Goal: Complete application form

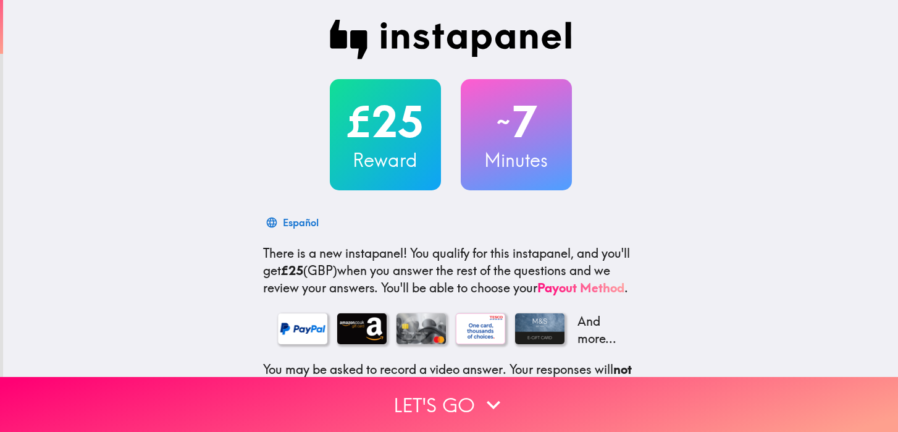
scroll to position [4, 0]
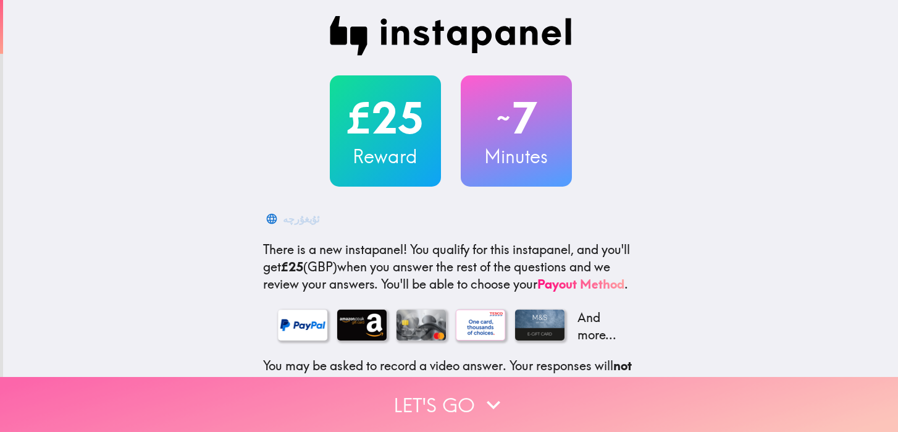
click at [440, 395] on button "Let's go" at bounding box center [449, 404] width 898 height 55
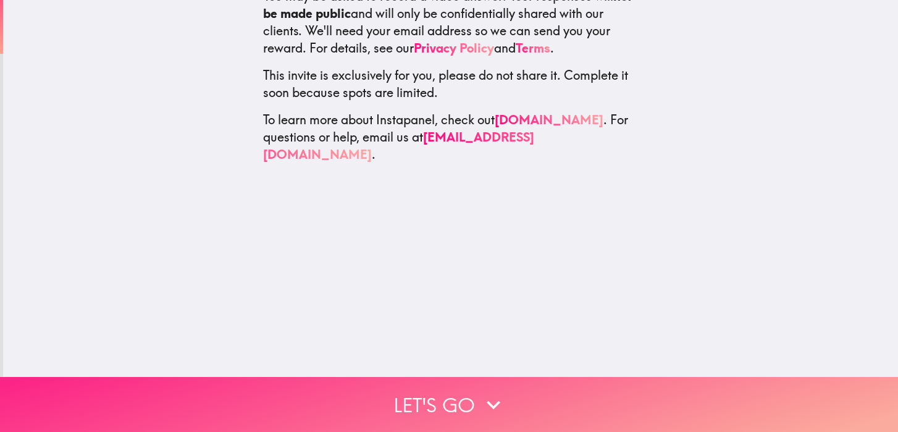
scroll to position [0, 0]
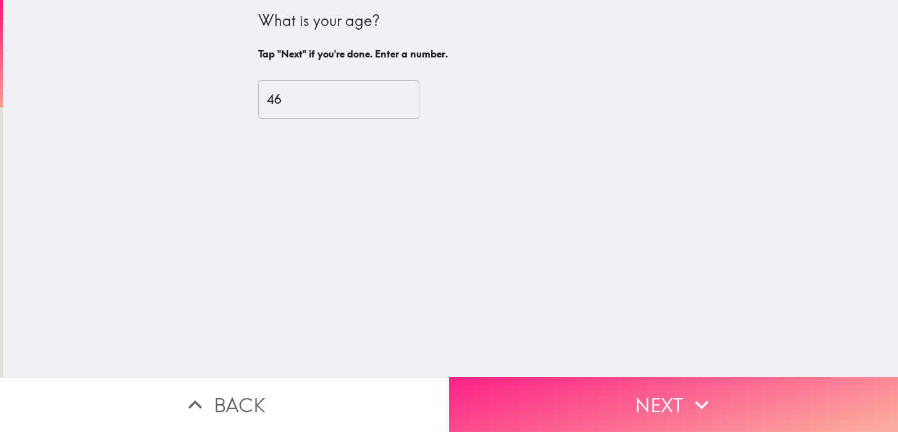
click at [527, 399] on button "Next" at bounding box center [673, 404] width 449 height 55
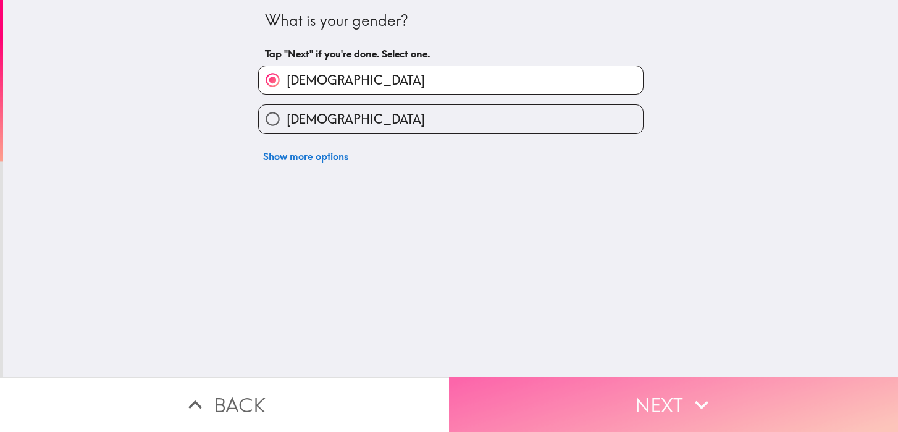
click at [527, 399] on button "Next" at bounding box center [673, 404] width 449 height 55
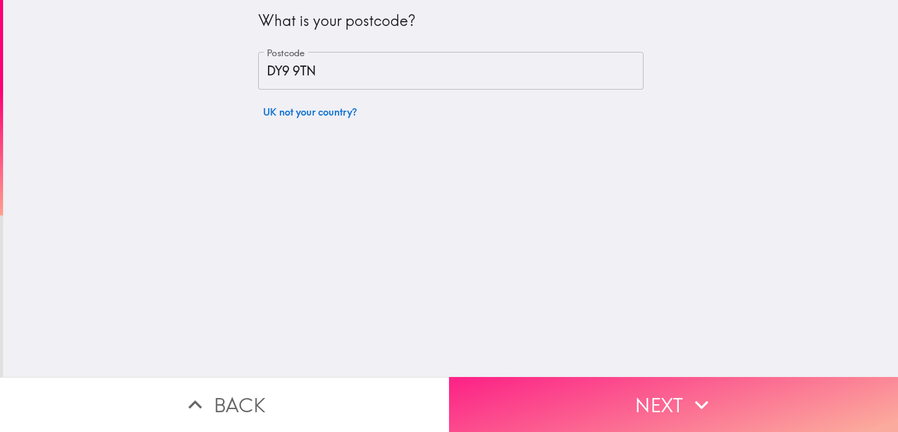
click at [527, 399] on button "Next" at bounding box center [673, 404] width 449 height 55
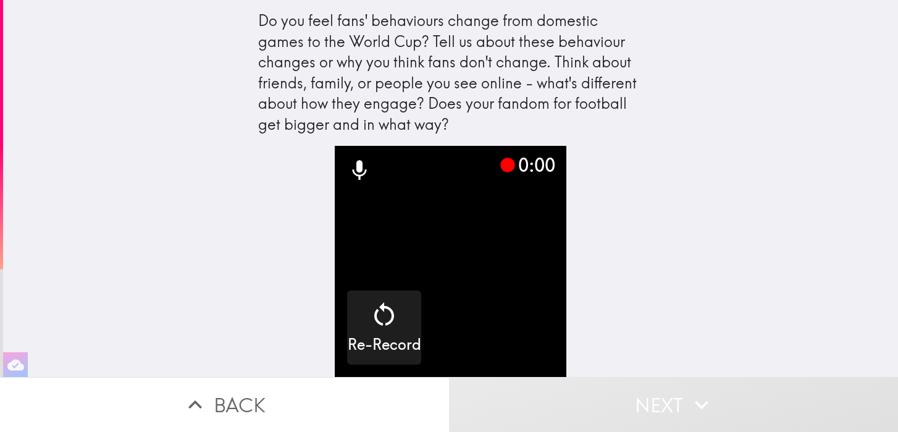
click at [521, 316] on video "button" at bounding box center [450, 261] width 231 height 231
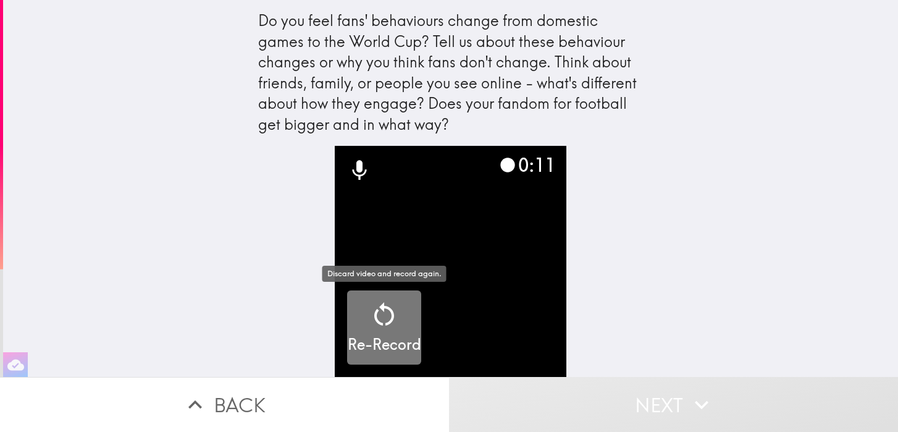
click at [377, 325] on icon "button" at bounding box center [384, 315] width 30 height 30
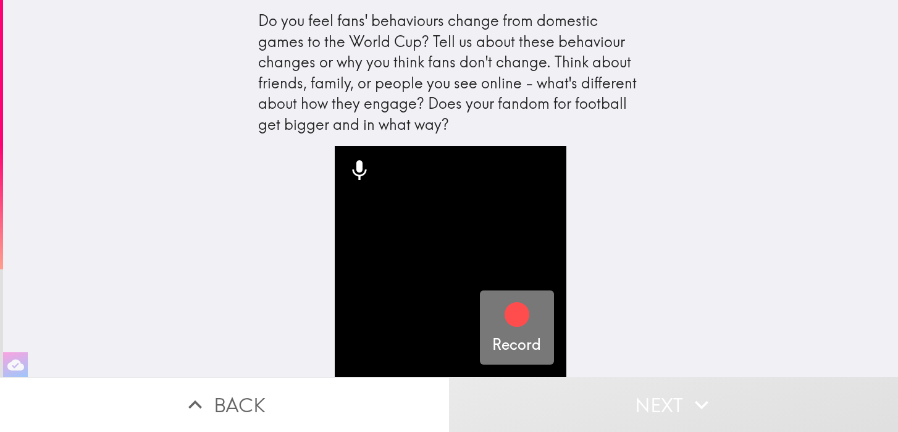
click at [521, 313] on icon "button" at bounding box center [517, 314] width 25 height 25
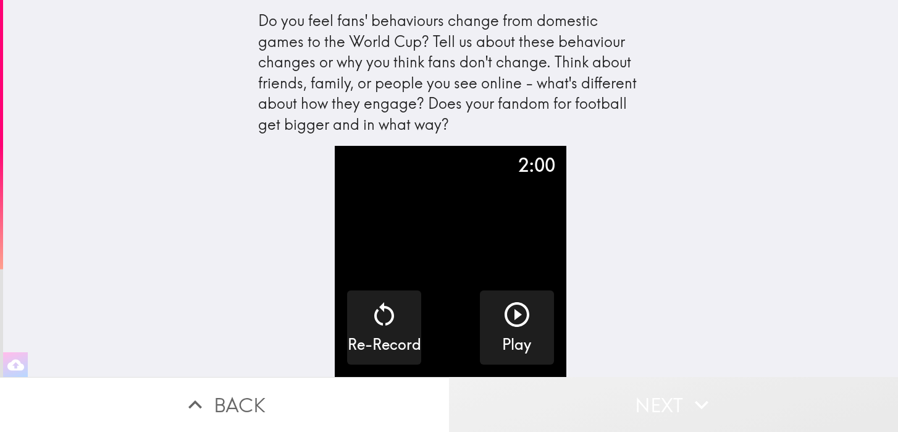
click at [645, 407] on button "Next" at bounding box center [673, 404] width 449 height 55
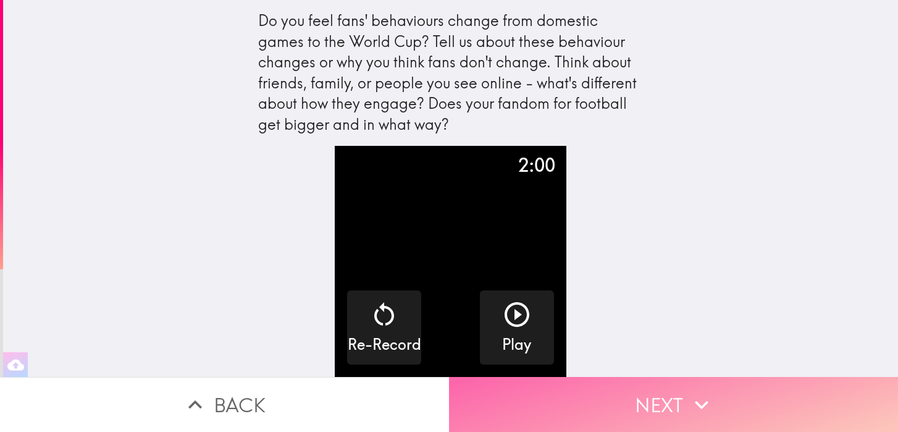
click at [645, 407] on button "Next" at bounding box center [673, 404] width 449 height 55
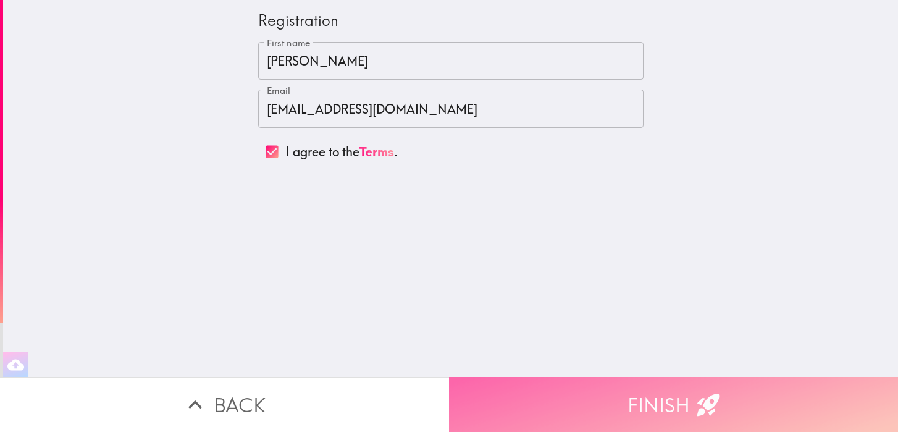
click at [645, 407] on button "Finish" at bounding box center [673, 404] width 449 height 55
